Goal: Task Accomplishment & Management: Complete application form

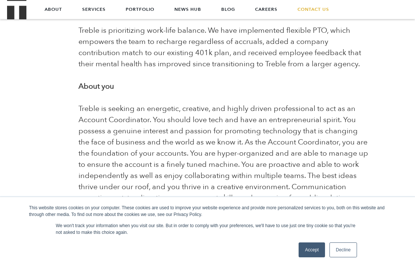
scroll to position [337, 0]
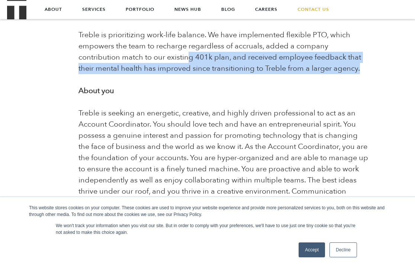
drag, startPoint x: 252, startPoint y: 79, endPoint x: 188, endPoint y: 58, distance: 67.7
click at [315, 245] on link "Accept" at bounding box center [311, 249] width 26 height 15
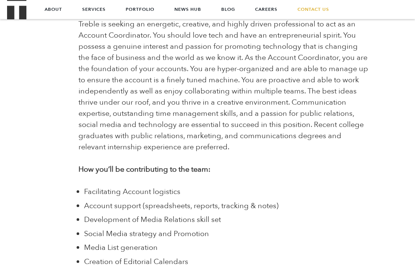
scroll to position [151, 0]
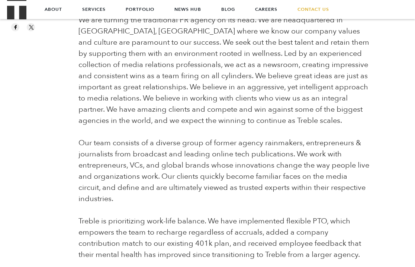
click at [290, 188] on p "Our team consists of a diverse group of former agency rainmakers, entrepreneurs…" at bounding box center [224, 170] width 292 height 67
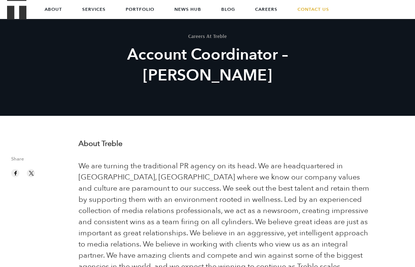
scroll to position [0, 0]
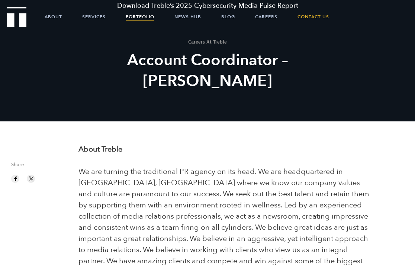
click at [151, 18] on link "Portfolio" at bounding box center [140, 16] width 29 height 19
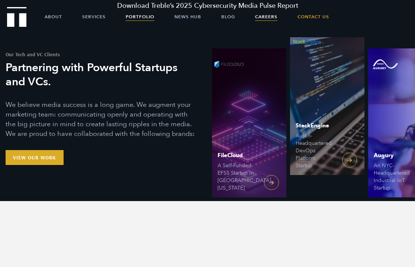
click at [276, 16] on link "Careers" at bounding box center [266, 16] width 22 height 19
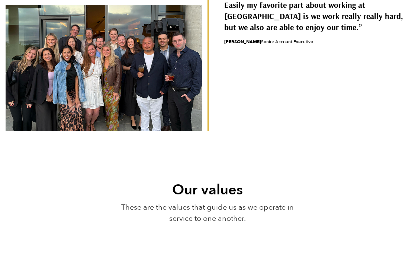
scroll to position [355, 0]
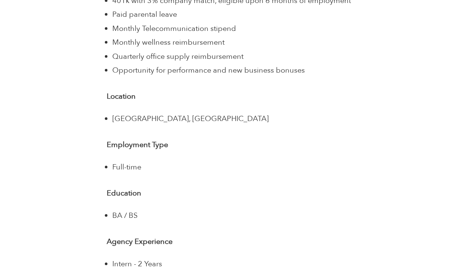
scroll to position [1342, 0]
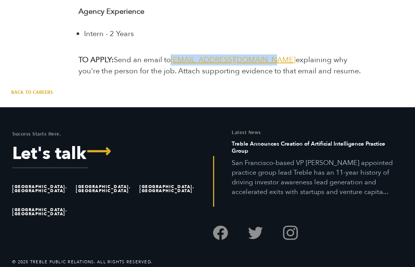
drag, startPoint x: 265, startPoint y: 61, endPoint x: 174, endPoint y: 58, distance: 90.7
click at [174, 58] on p "TO APPLY: Send an email to jointheteam@treblepr.com explaining why you're the p…" at bounding box center [224, 65] width 292 height 22
copy span "jointheteam@treblepr.com"
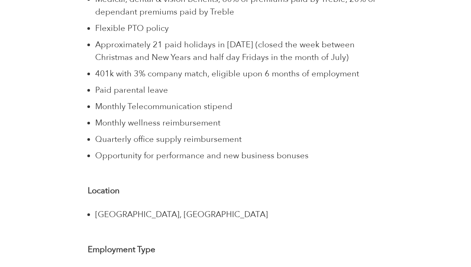
scroll to position [1253, 0]
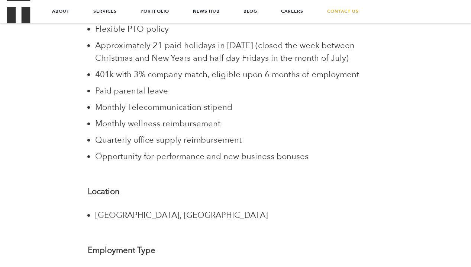
drag, startPoint x: 249, startPoint y: 105, endPoint x: 83, endPoint y: 111, distance: 165.5
click at [249, 151] on span "Opportunity for performance and new business bonuses" at bounding box center [201, 156] width 213 height 11
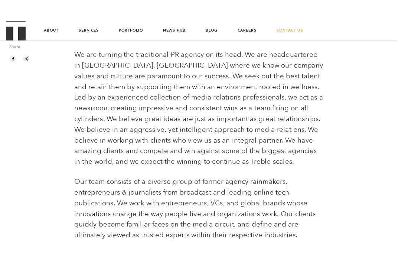
scroll to position [0, 0]
